Goal: Check status

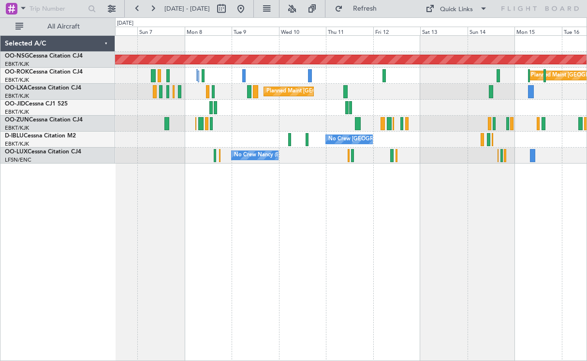
click at [441, 236] on div "Planned Maint [GEOGRAPHIC_DATA] ([GEOGRAPHIC_DATA]) Planned Maint [GEOGRAPHIC_D…" at bounding box center [351, 197] width 472 height 325
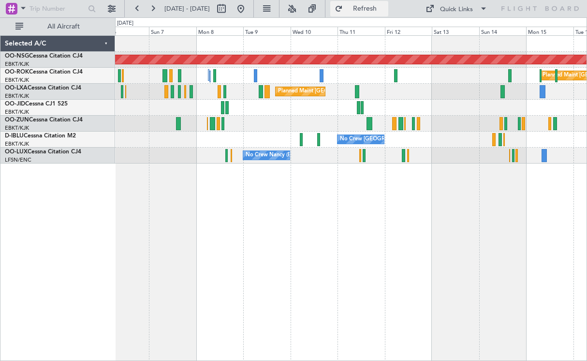
click at [374, 12] on span "Refresh" at bounding box center [365, 8] width 41 height 7
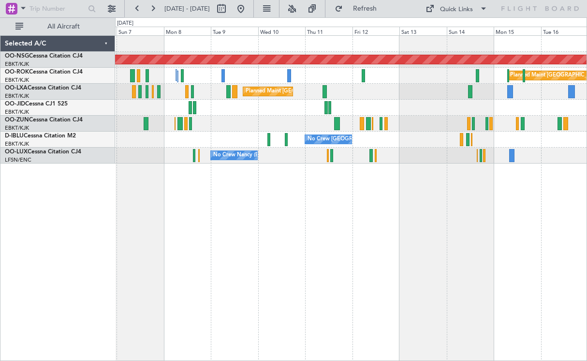
click at [346, 207] on div "Planned Maint [GEOGRAPHIC_DATA] ([GEOGRAPHIC_DATA]) Planned Maint [GEOGRAPHIC_D…" at bounding box center [351, 197] width 472 height 325
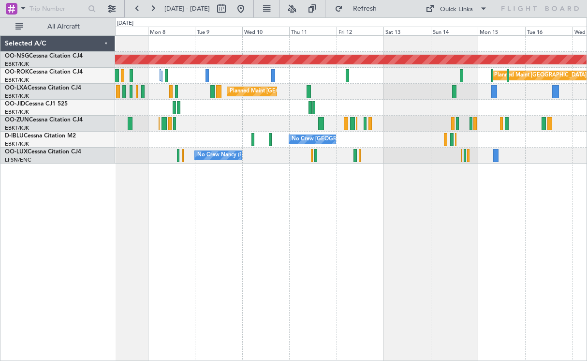
click at [221, 106] on div at bounding box center [350, 108] width 471 height 16
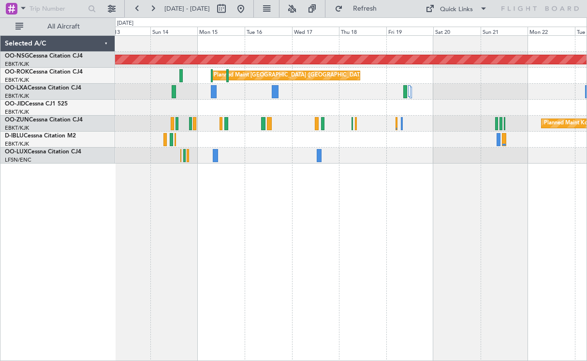
click at [389, 147] on div "Planned Maint [GEOGRAPHIC_DATA] ([GEOGRAPHIC_DATA]) Planned Maint [GEOGRAPHIC_D…" at bounding box center [350, 100] width 471 height 128
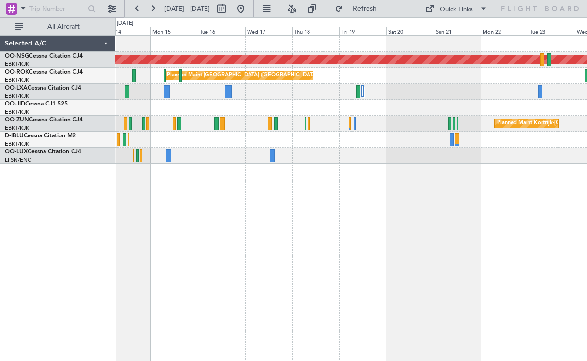
click at [416, 164] on div "Planned Maint [GEOGRAPHIC_DATA] ([GEOGRAPHIC_DATA]) Planned Maint [GEOGRAPHIC_D…" at bounding box center [351, 197] width 472 height 325
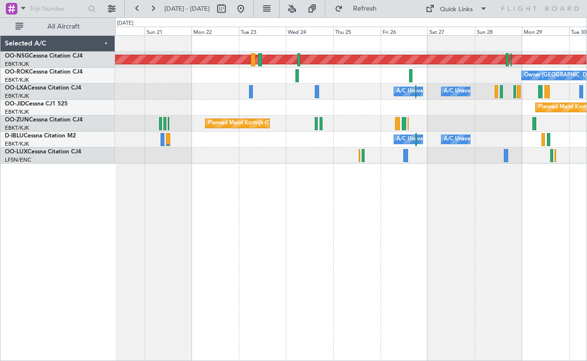
click at [247, 164] on div "Planned Maint [GEOGRAPHIC_DATA] ([GEOGRAPHIC_DATA]) Owner [GEOGRAPHIC_DATA]-[GE…" at bounding box center [351, 197] width 472 height 325
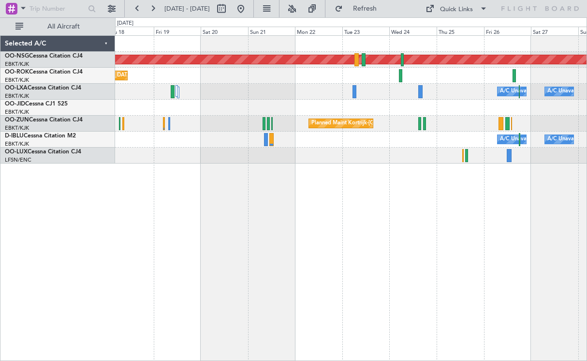
click at [419, 128] on div "Planned Maint Kortrijk-[GEOGRAPHIC_DATA]" at bounding box center [350, 124] width 471 height 16
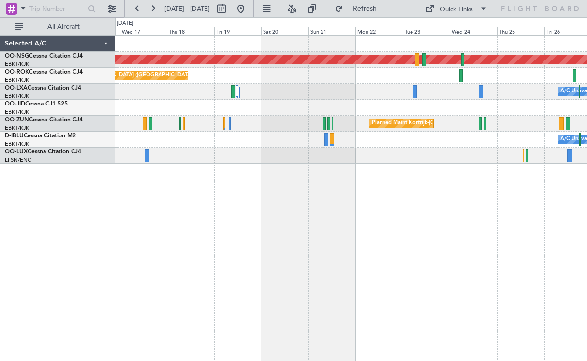
click at [476, 157] on div at bounding box center [350, 155] width 471 height 16
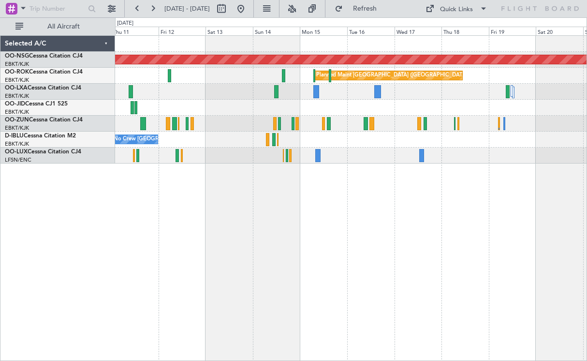
click at [427, 129] on div "Planned Maint [GEOGRAPHIC_DATA] ([GEOGRAPHIC_DATA]) Planned Maint [GEOGRAPHIC_D…" at bounding box center [350, 100] width 471 height 128
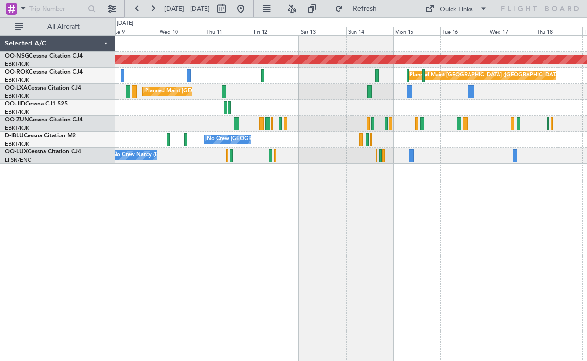
click at [433, 144] on div "No Crew [GEOGRAPHIC_DATA] ([GEOGRAPHIC_DATA] National)" at bounding box center [350, 140] width 471 height 16
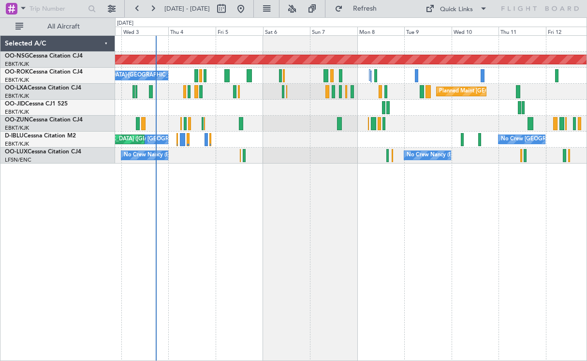
click at [377, 188] on div "Planned Maint [GEOGRAPHIC_DATA] ([GEOGRAPHIC_DATA]) A/C Unavailable [GEOGRAPHIC…" at bounding box center [351, 197] width 472 height 325
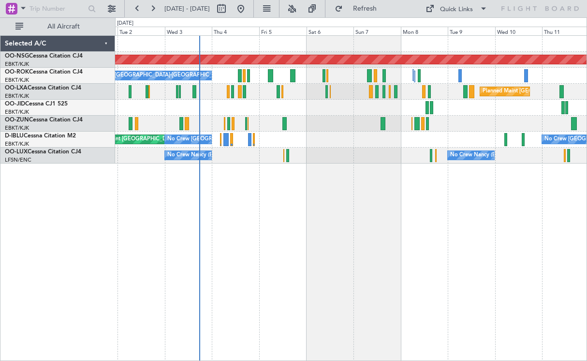
click at [388, 195] on div "Planned Maint [GEOGRAPHIC_DATA] ([GEOGRAPHIC_DATA]) A/C Unavailable [GEOGRAPHIC…" at bounding box center [351, 197] width 472 height 325
